Goal: Task Accomplishment & Management: Complete application form

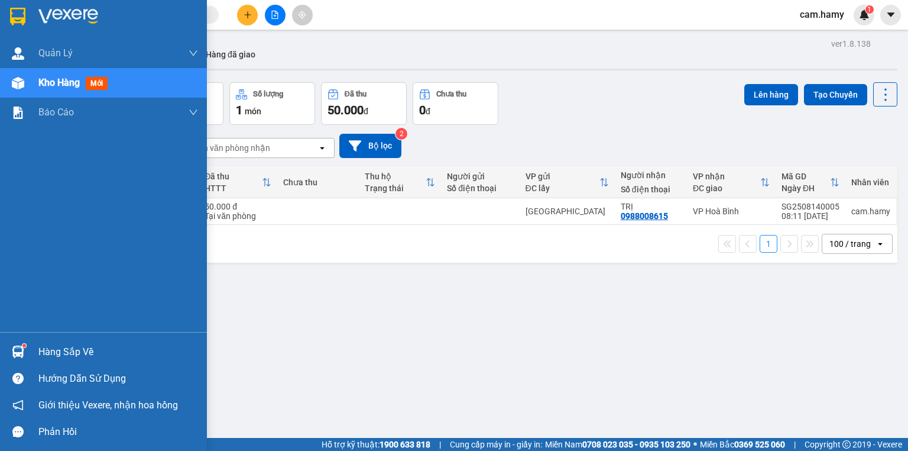
click at [40, 86] on span "Kho hàng" at bounding box center [58, 82] width 41 height 11
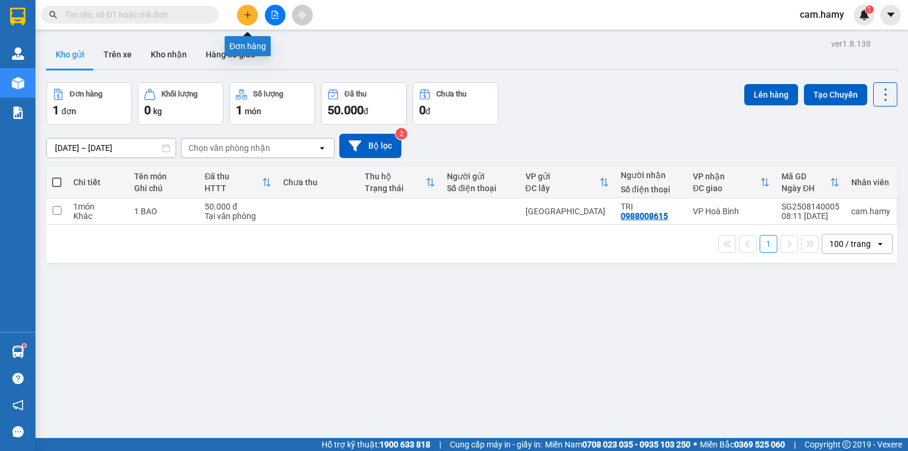
click at [255, 16] on button at bounding box center [247, 15] width 21 height 21
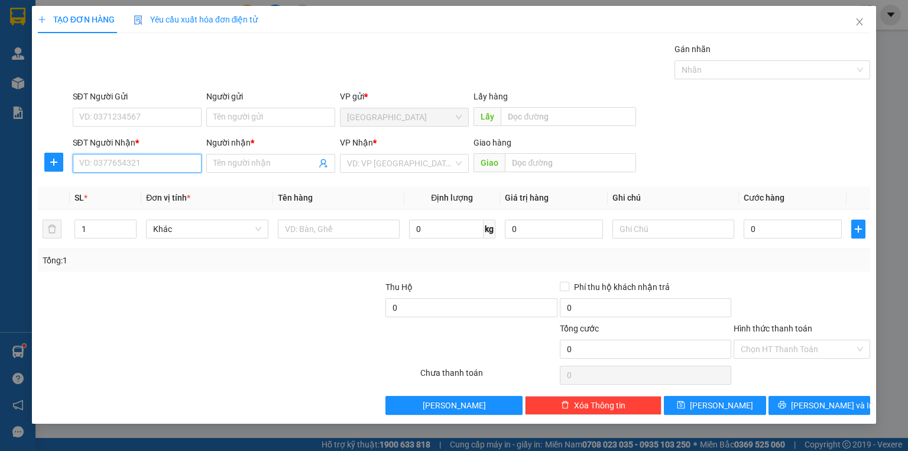
click at [137, 166] on input "SĐT Người Nhận *" at bounding box center [137, 163] width 129 height 19
type input "0913892950"
click at [169, 185] on div "0913892950 - THẢO" at bounding box center [137, 186] width 115 height 13
type input "THẢO"
type input "40.000"
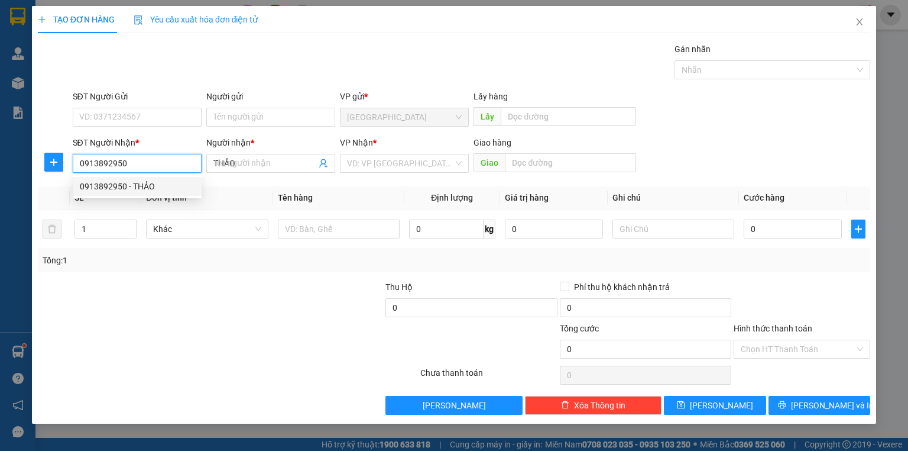
type input "40.000"
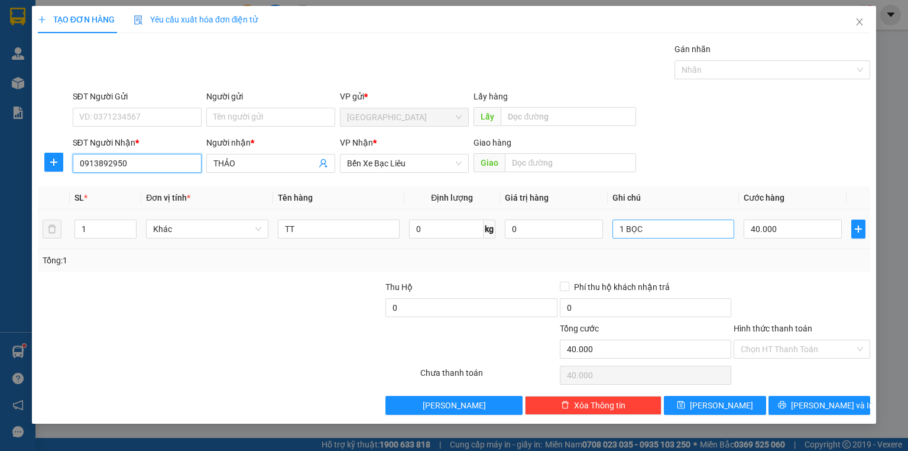
type input "0913892950"
click at [646, 229] on input "1 BỌC" at bounding box center [674, 228] width 122 height 19
type input "1 XE ĐẠP"
click at [775, 234] on input "40.000" at bounding box center [793, 228] width 98 height 19
type input "0"
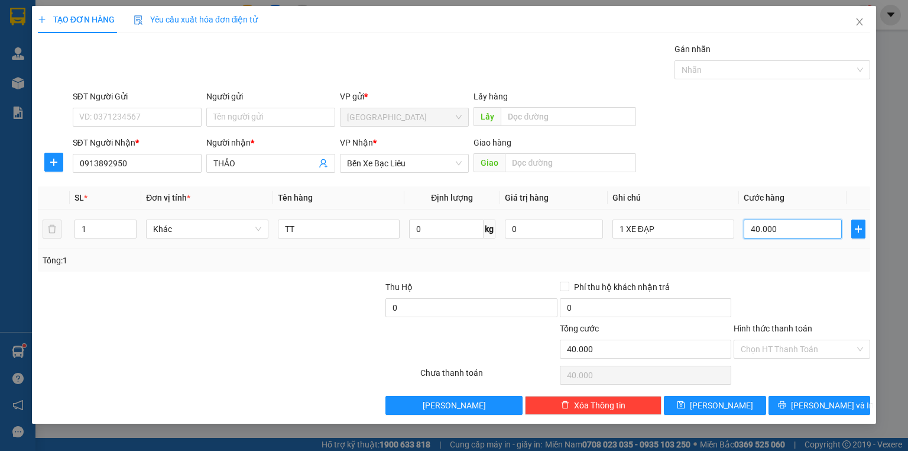
type input "0"
type input "1"
type input "01"
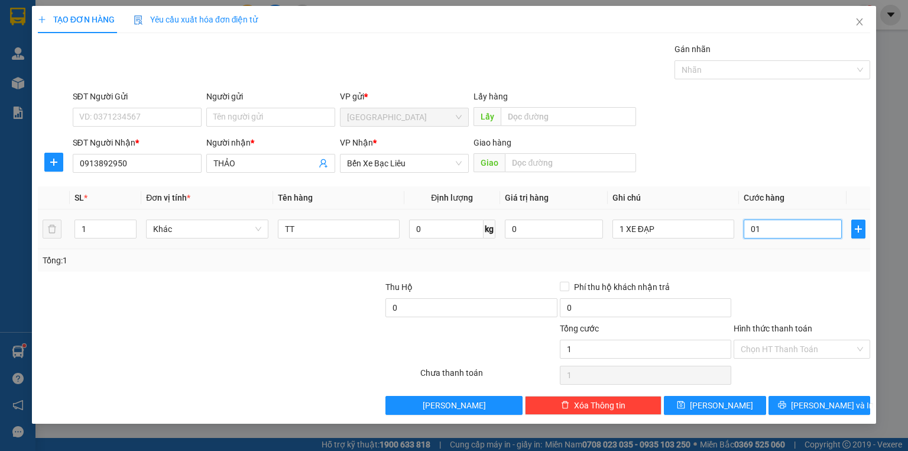
type input "15"
type input "015"
type input "150"
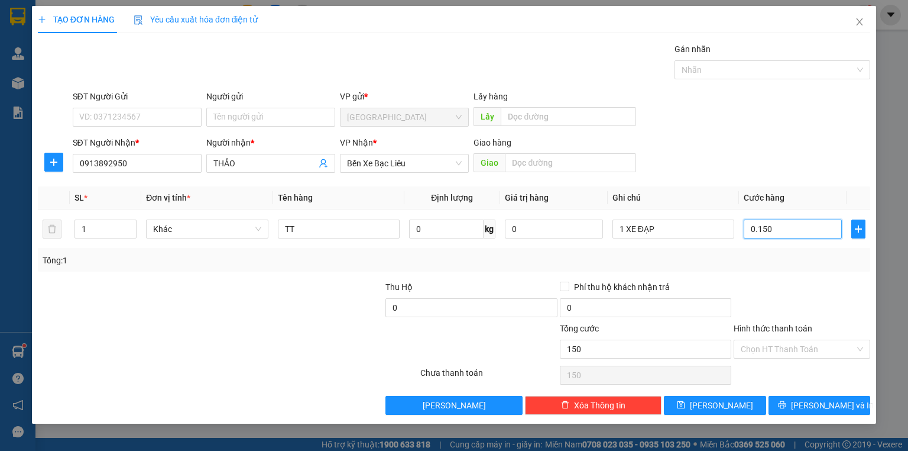
type input "0.150"
type input "150.000"
click at [754, 291] on div at bounding box center [802, 300] width 139 height 41
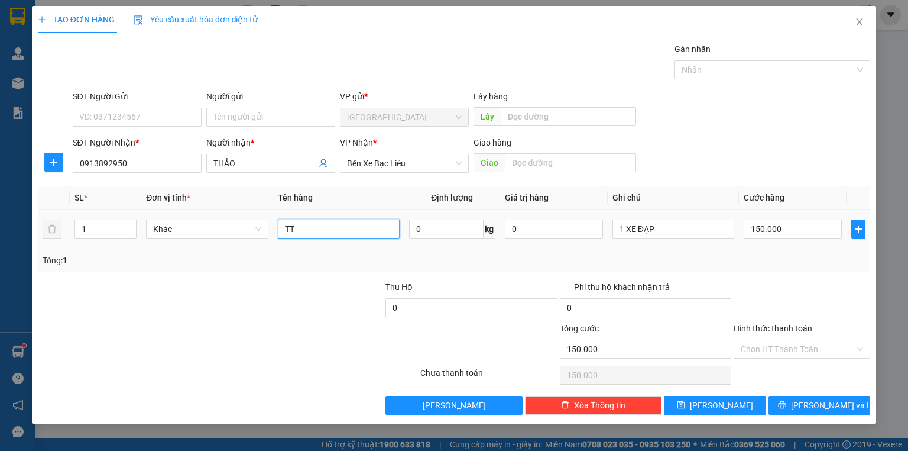
click at [312, 227] on input "TT" at bounding box center [339, 228] width 122 height 19
type input "T"
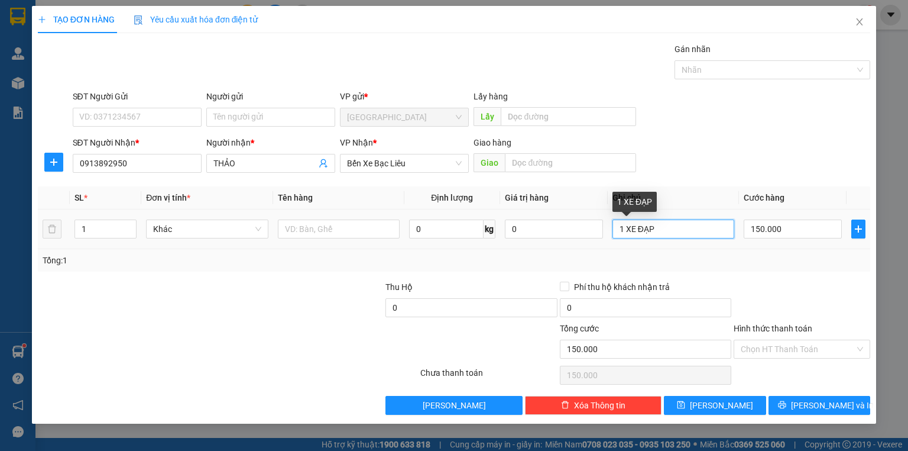
click at [671, 229] on input "1 XE ĐẠP" at bounding box center [674, 228] width 122 height 19
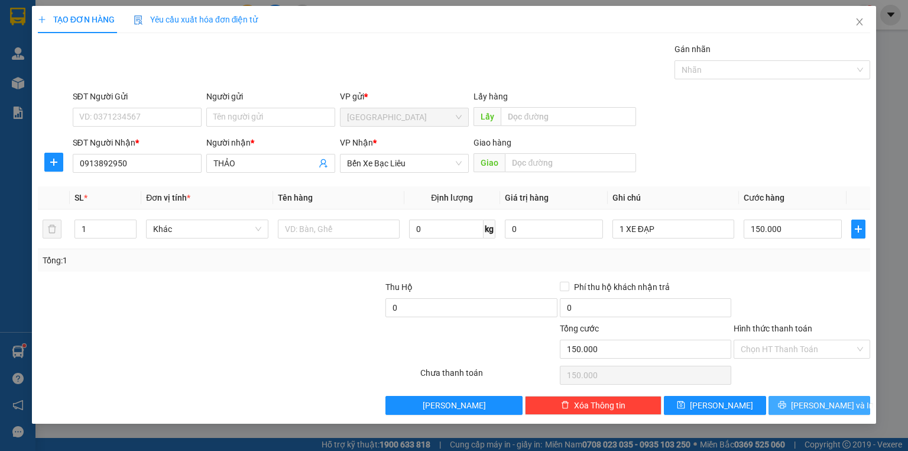
click at [786, 402] on icon "printer" at bounding box center [782, 404] width 8 height 8
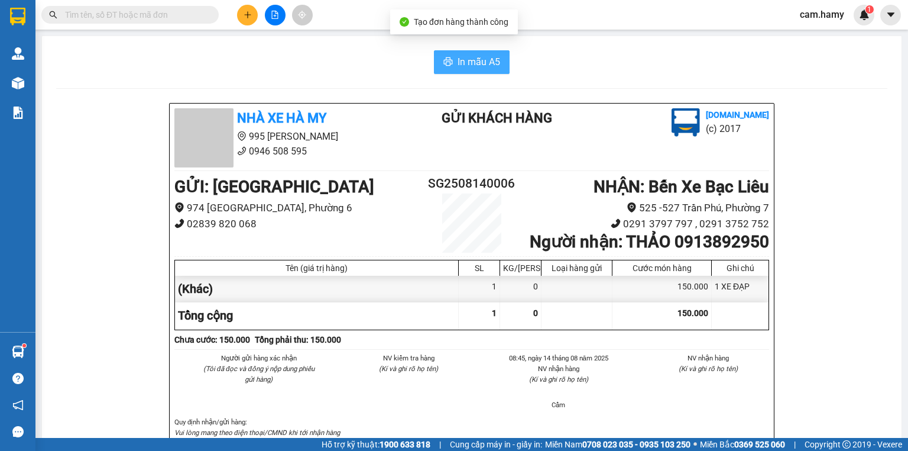
click at [449, 54] on button "In mẫu A5" at bounding box center [472, 62] width 76 height 24
